Goal: Navigation & Orientation: Understand site structure

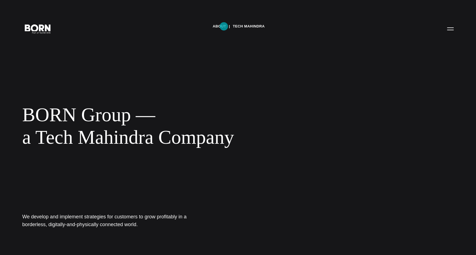
click at [218, 24] on link "About" at bounding box center [219, 26] width 13 height 8
click at [449, 28] on button "Primary Menu" at bounding box center [450, 29] width 13 height 12
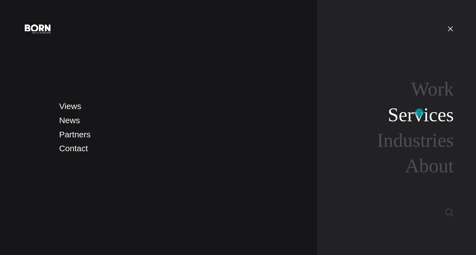
click at [419, 113] on link "Services" at bounding box center [421, 114] width 66 height 21
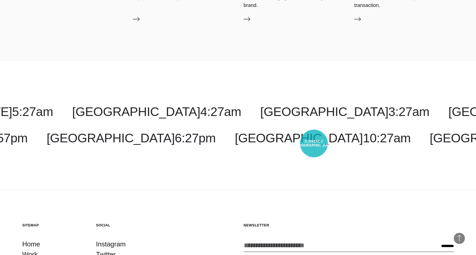
scroll to position [1051, 0]
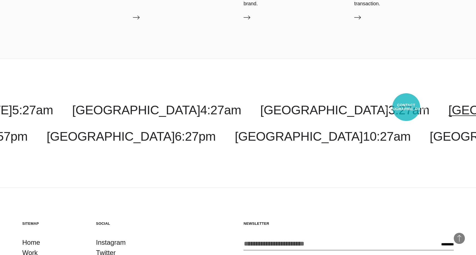
select select "********"
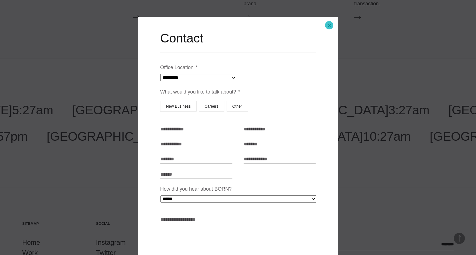
click at [329, 26] on button "Close modal" at bounding box center [328, 25] width 13 height 13
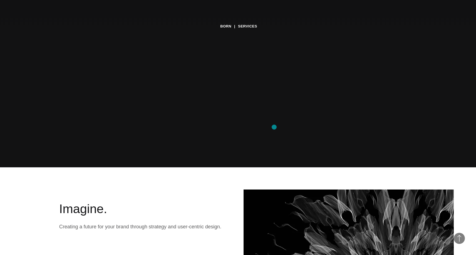
scroll to position [0, 0]
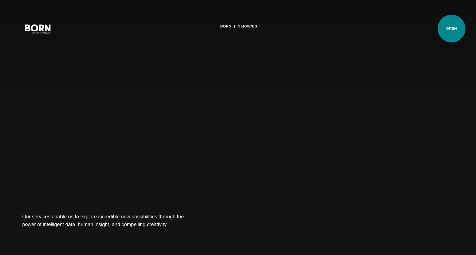
click at [451, 29] on button "Primary Menu" at bounding box center [450, 29] width 13 height 12
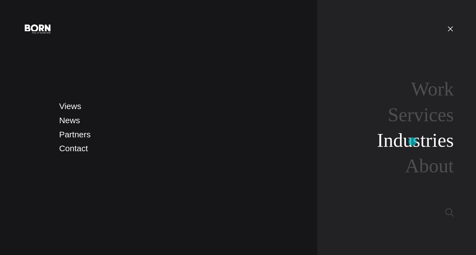
click at [412, 142] on link "Industries" at bounding box center [415, 140] width 77 height 21
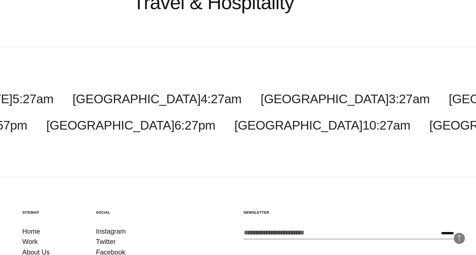
scroll to position [863, 0]
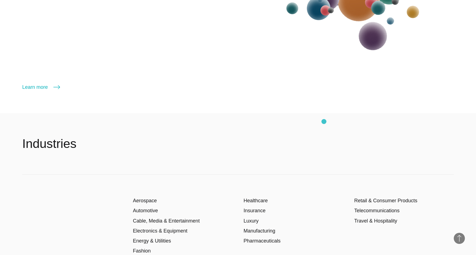
scroll to position [886, 0]
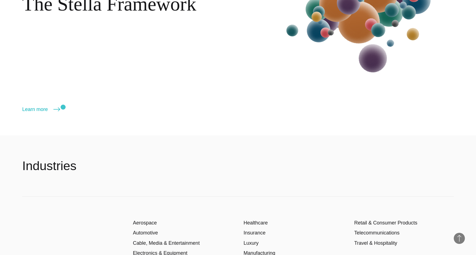
click at [61, 106] on div "The Stella Framework Learn more More" at bounding box center [134, 16] width 224 height 194
click at [50, 109] on link "Learn more" at bounding box center [41, 110] width 38 height 8
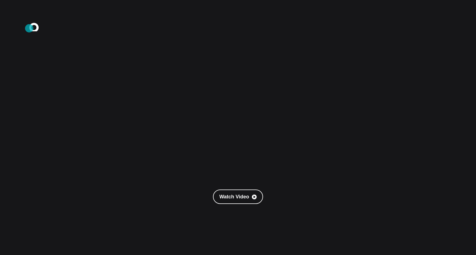
click at [29, 28] on icon ".st0{display:none;} .st1{display:inline;} .st2{font-family:'HelveticaNeue-Mediu…" at bounding box center [38, 28] width 36 height 14
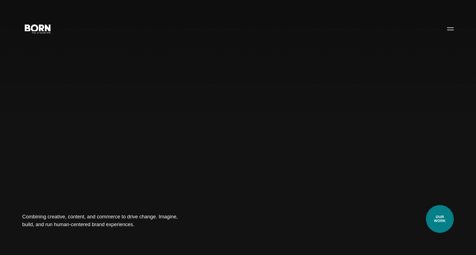
click at [442, 222] on link "Our Work" at bounding box center [440, 219] width 28 height 28
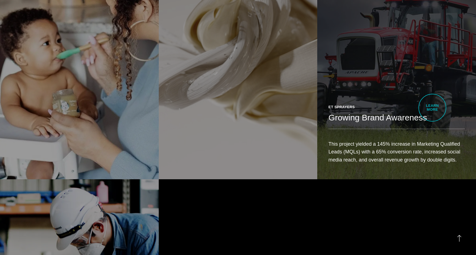
scroll to position [1383, 0]
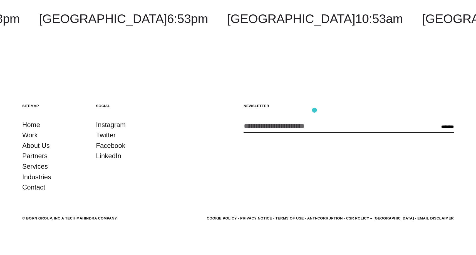
scroll to position [7, 0]
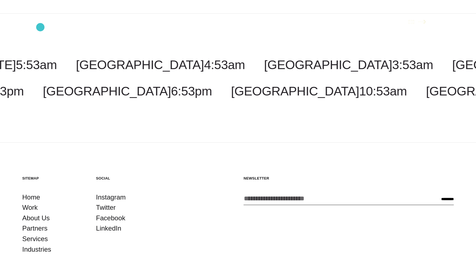
click at [40, 27] on icon ".st0{display:none;} .st1{display:inline;} .st2{font-family:'HelveticaNeue-Mediu…" at bounding box center [38, 21] width 36 height 14
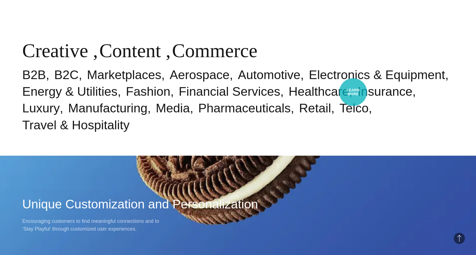
scroll to position [208, 0]
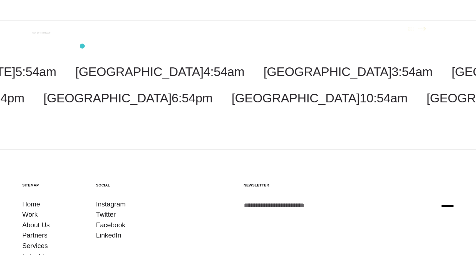
click at [82, 46] on div "Costa Rica 3:54am Malaysia 5:54pm New York 5:54am Toronto 5:54am New Jersey 5:5…" at bounding box center [238, 85] width 476 height 130
click at [46, 38] on polygon at bounding box center [49, 42] width 6 height 8
